Goal: Task Accomplishment & Management: Use online tool/utility

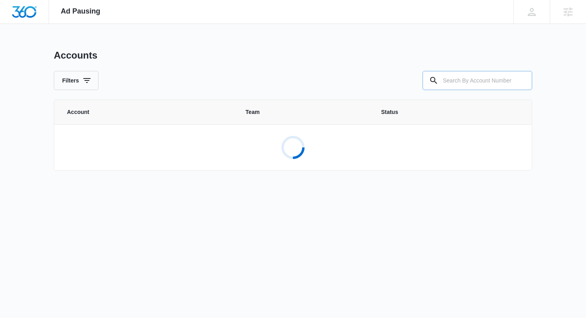
click at [469, 78] on input "text" at bounding box center [477, 80] width 110 height 19
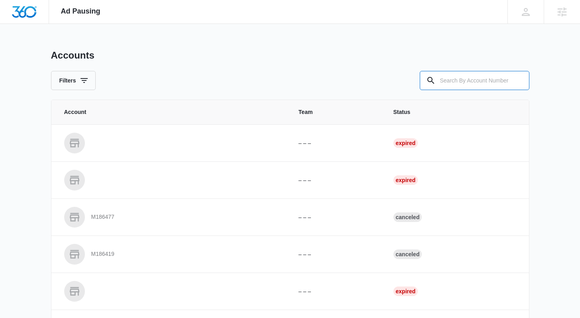
paste input "M326243"
type input "M326243"
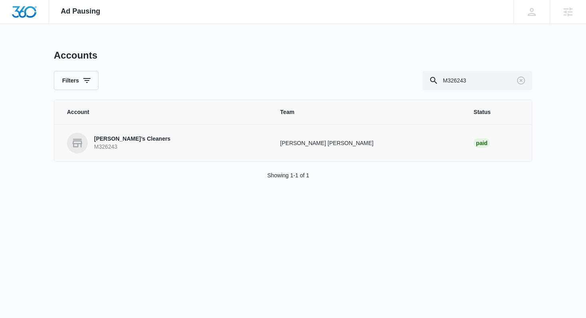
click at [135, 144] on p "M326243" at bounding box center [132, 147] width 76 height 8
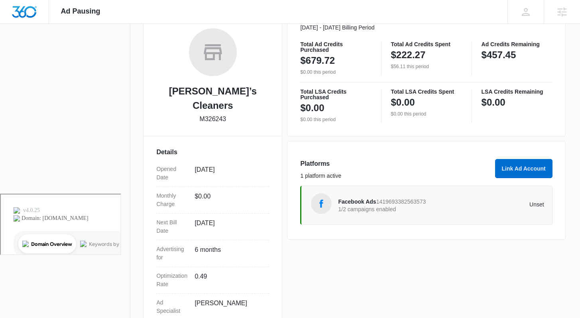
scroll to position [162, 0]
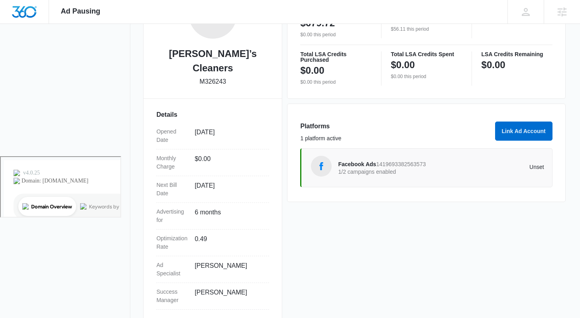
click at [379, 165] on span "1419693382563573" at bounding box center [401, 164] width 50 height 6
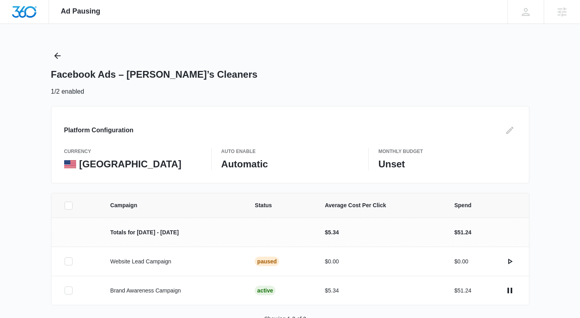
scroll to position [24, 0]
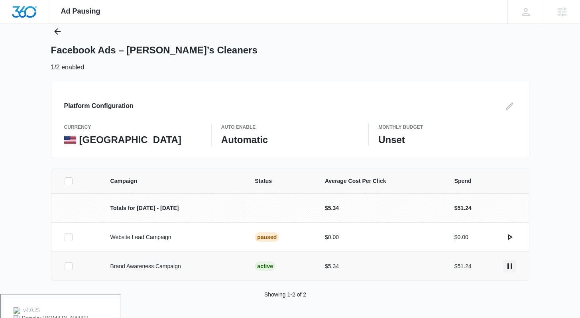
click at [510, 265] on icon "actions.pause" at bounding box center [510, 266] width 10 height 10
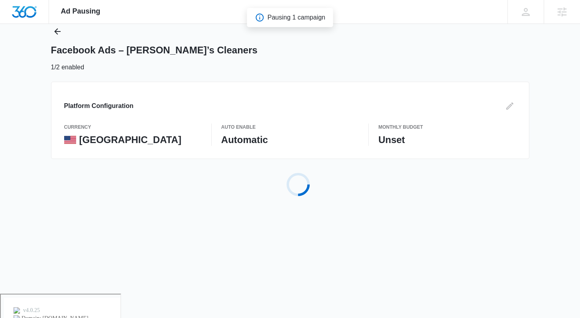
scroll to position [0, 0]
